Goal: Transaction & Acquisition: Purchase product/service

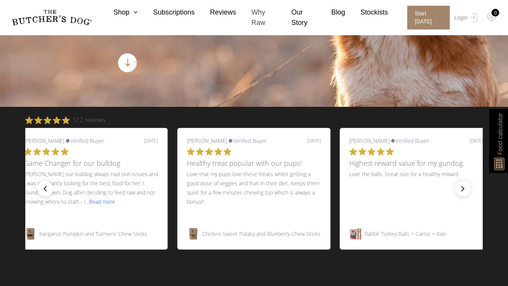
click at [251, 23] on link "Why Raw" at bounding box center [256, 17] width 40 height 21
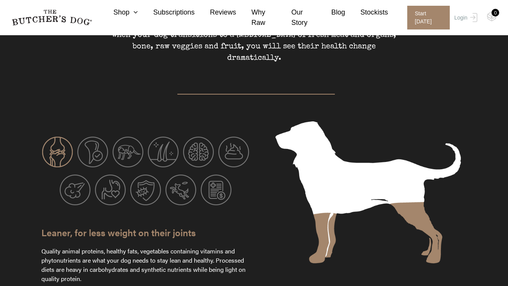
scroll to position [1072, 0]
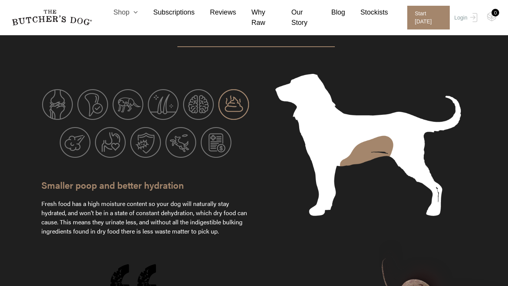
click at [118, 13] on link "Shop" at bounding box center [118, 12] width 40 height 10
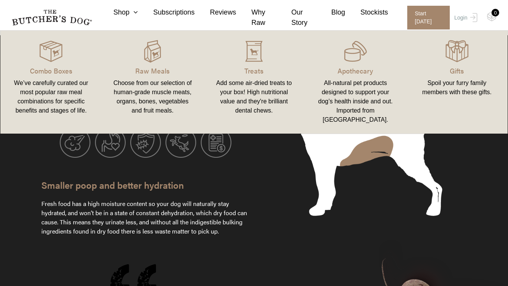
click at [152, 83] on div "Choose from our selection of human-grade muscle meats, organs, bones, vegetable…" at bounding box center [152, 97] width 83 height 37
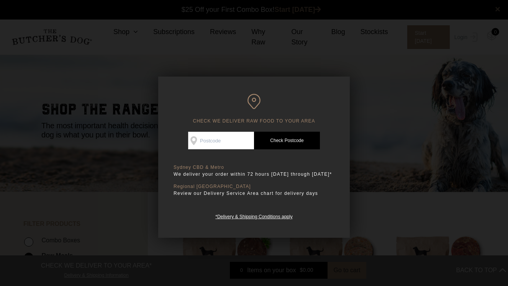
click at [224, 142] on input "Check Availability At" at bounding box center [221, 141] width 66 height 18
type input "2088"
click at [280, 141] on link "Check Postcode" at bounding box center [287, 141] width 66 height 18
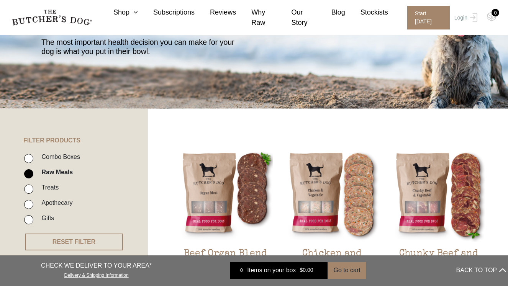
scroll to position [77, 0]
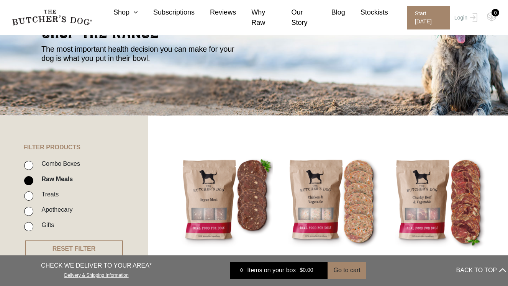
click at [28, 163] on input "Combo Boxes" at bounding box center [28, 165] width 9 height 9
checkbox input "true"
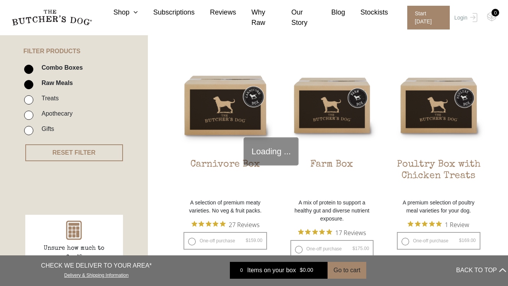
scroll to position [173, 0]
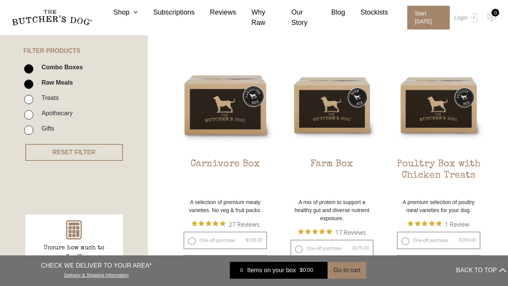
click at [29, 86] on input "Raw Meals" at bounding box center [28, 84] width 9 height 9
checkbox input "false"
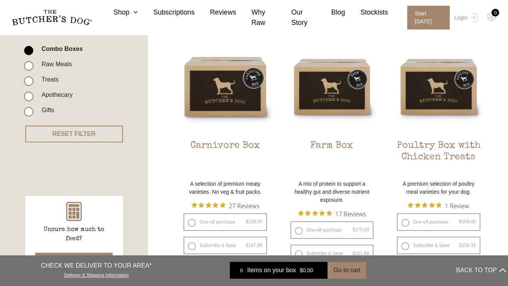
scroll to position [230, 0]
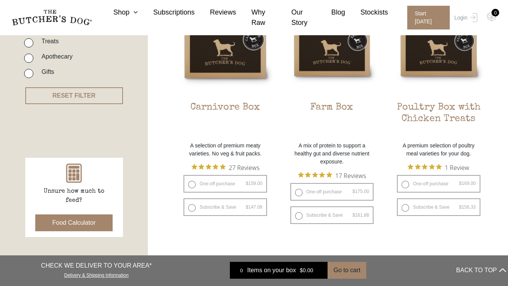
click at [233, 107] on h2 "Carnivore Box" at bounding box center [225, 120] width 95 height 36
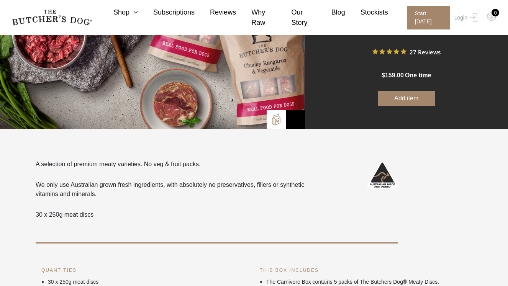
scroll to position [115, 0]
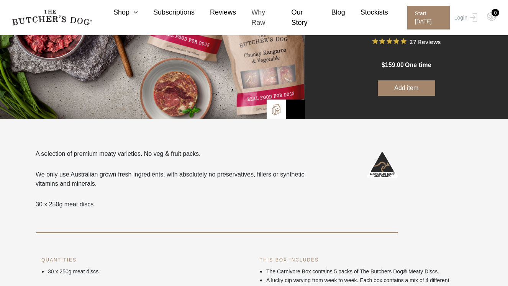
click at [251, 23] on link "Why Raw" at bounding box center [256, 17] width 40 height 21
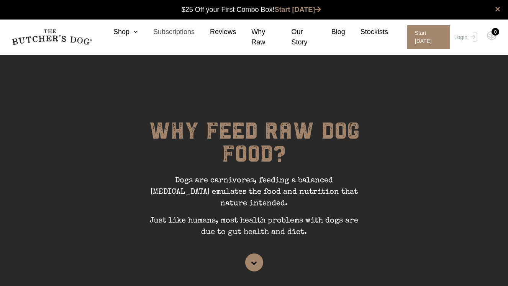
click at [177, 36] on link "Subscriptions" at bounding box center [166, 32] width 57 height 10
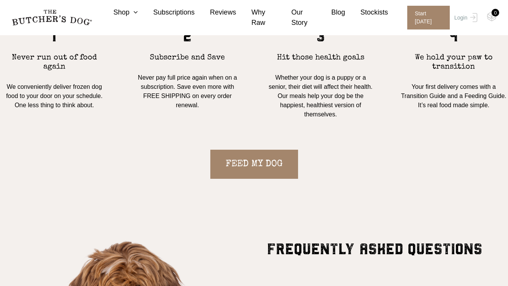
scroll to position [689, 0]
